Goal: Task Accomplishment & Management: Use online tool/utility

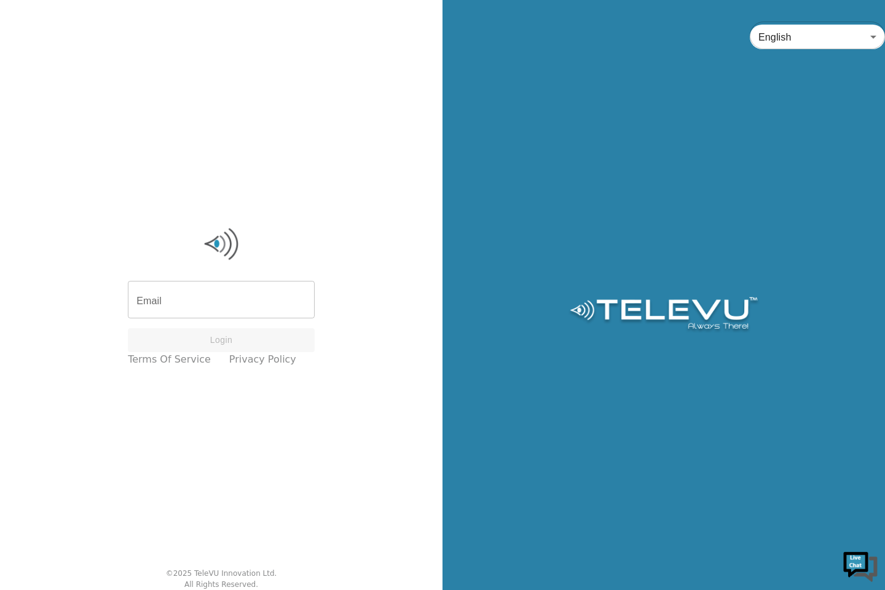
drag, startPoint x: 208, startPoint y: 309, endPoint x: 216, endPoint y: 332, distance: 23.9
click at [216, 332] on div "Email Email Login Terms of Service Privacy Policy" at bounding box center [221, 296] width 199 height 154
click at [308, 256] on div "Email Email Login Terms of Service Privacy Policy" at bounding box center [221, 296] width 199 height 154
drag, startPoint x: 230, startPoint y: 333, endPoint x: 243, endPoint y: 362, distance: 32.2
click at [243, 362] on div "Email Email Login Terms of Service Privacy Policy" at bounding box center [221, 296] width 199 height 154
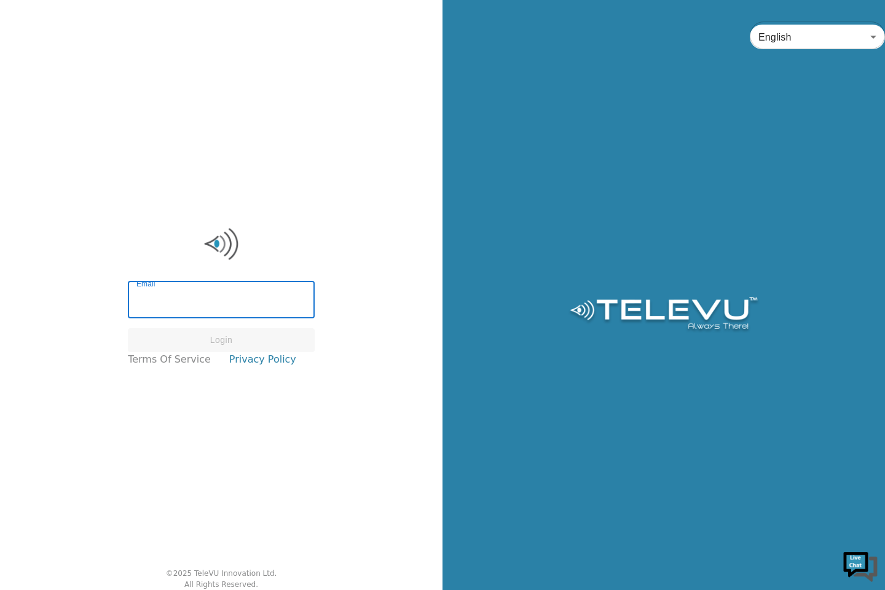
type input "[EMAIL_ADDRESS][DOMAIN_NAME]"
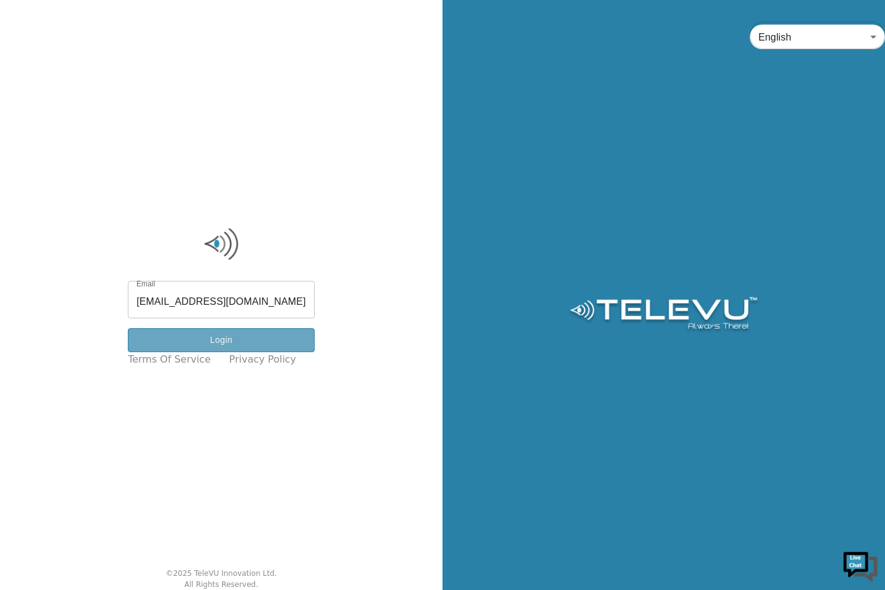
click at [258, 346] on button "Login" at bounding box center [221, 340] width 187 height 24
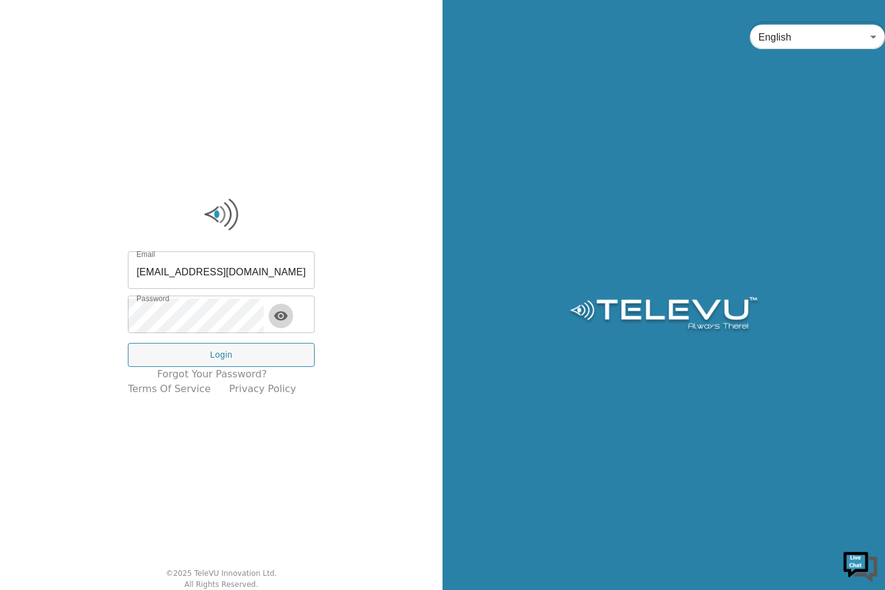
click at [288, 318] on icon "toggle password visibility" at bounding box center [280, 315] width 15 height 15
click at [288, 319] on icon "toggle password visibility" at bounding box center [280, 315] width 15 height 15
click at [280, 310] on button "toggle password visibility" at bounding box center [280, 315] width 25 height 25
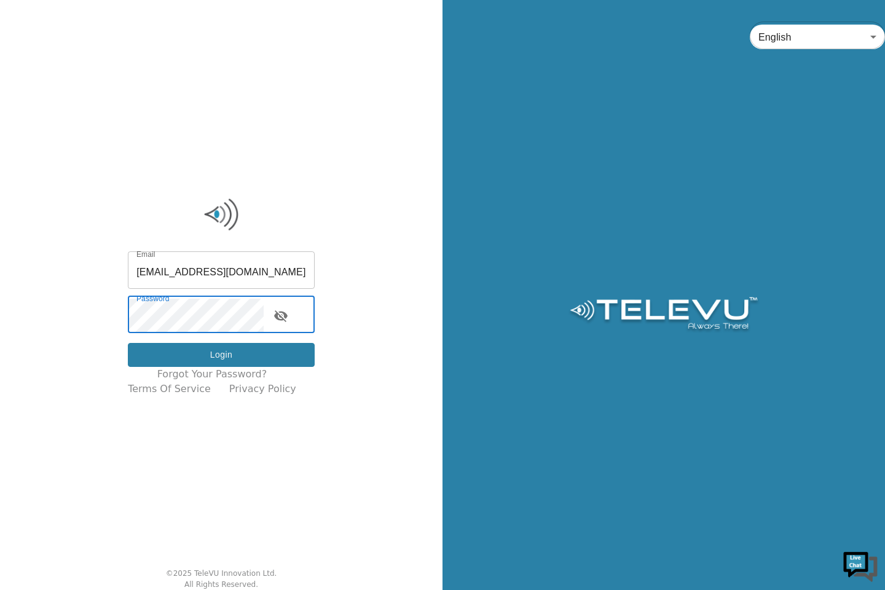
click at [221, 355] on button "Login" at bounding box center [221, 355] width 187 height 24
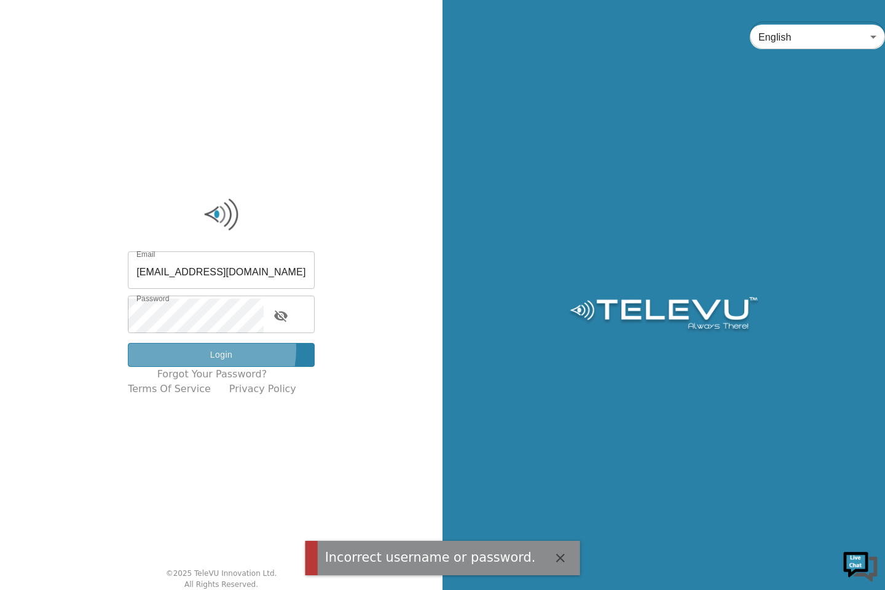
drag, startPoint x: 208, startPoint y: 349, endPoint x: 213, endPoint y: 344, distance: 6.9
click at [208, 348] on button "Login" at bounding box center [221, 355] width 187 height 24
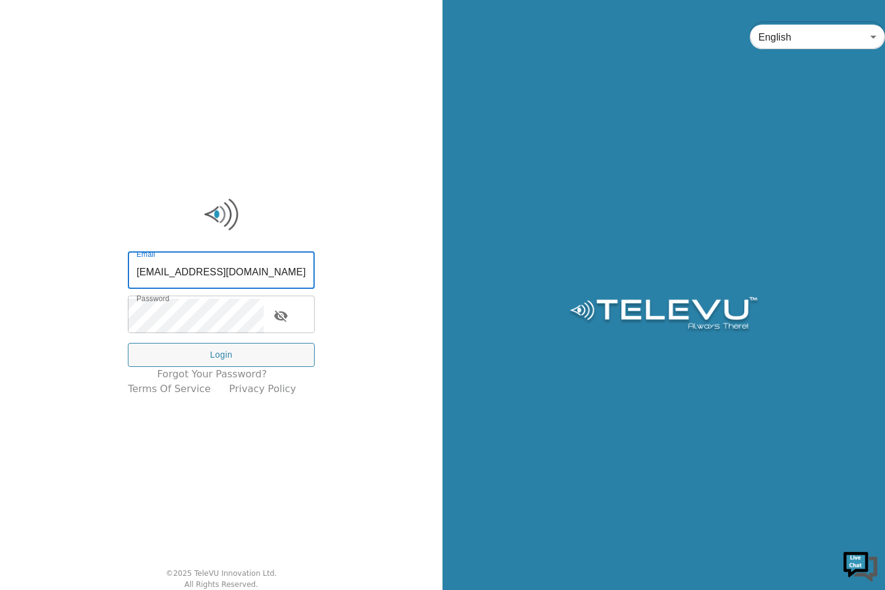
click at [246, 275] on input "[EMAIL_ADDRESS][DOMAIN_NAME]" at bounding box center [221, 271] width 187 height 34
